Goal: Find specific page/section: Find specific page/section

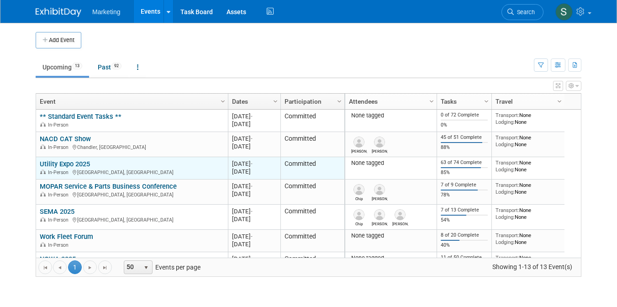
click at [71, 166] on link "Utility Expo 2025" at bounding box center [65, 164] width 50 height 8
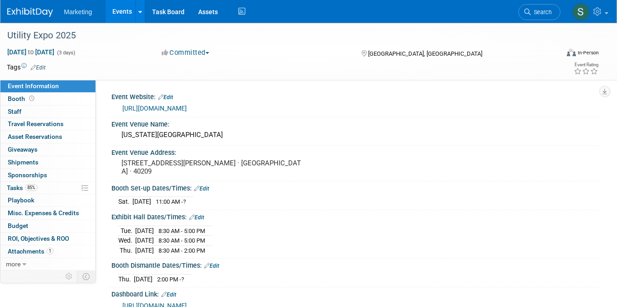
click at [322, 188] on div "Booth Set-up Dates/Times: Edit" at bounding box center [356, 187] width 488 height 12
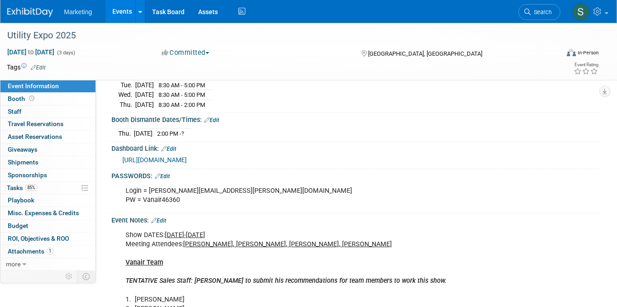
scroll to position [146, 0]
click at [187, 158] on link "https://company.utilityexpo.d365.events/48b964a1-adb8-4b6b-ad85-1008894a47e0" at bounding box center [154, 159] width 64 height 7
